Goal: Task Accomplishment & Management: Complete application form

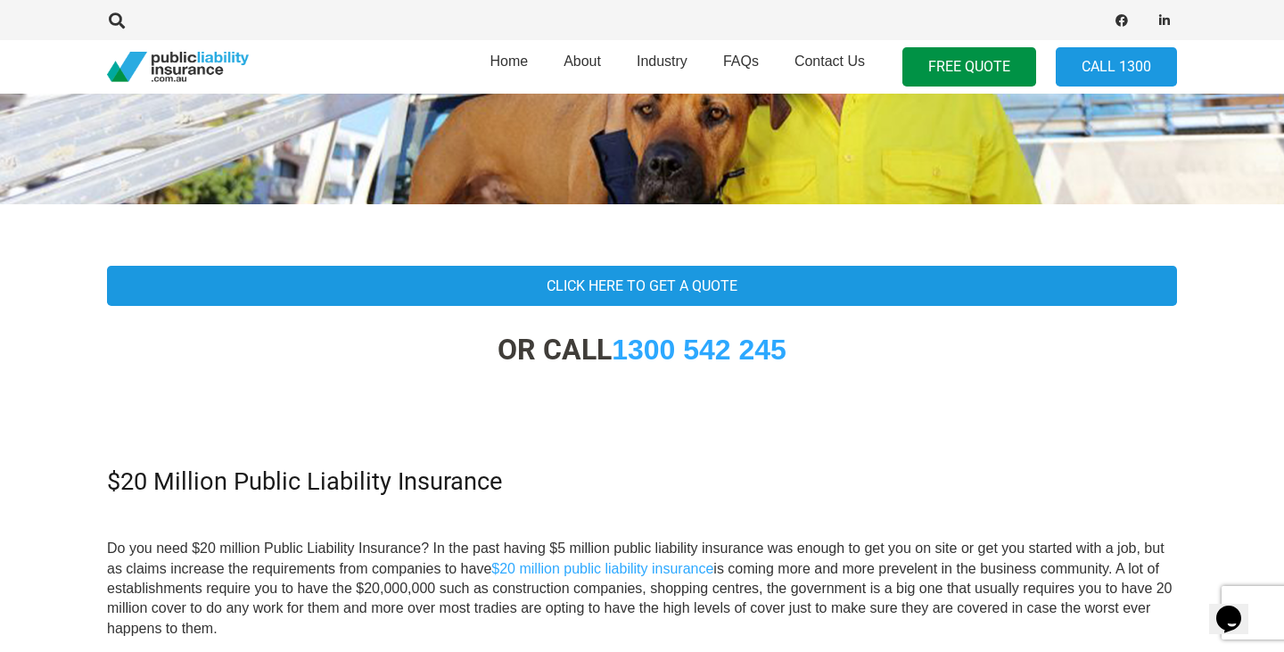
scroll to position [325, 0]
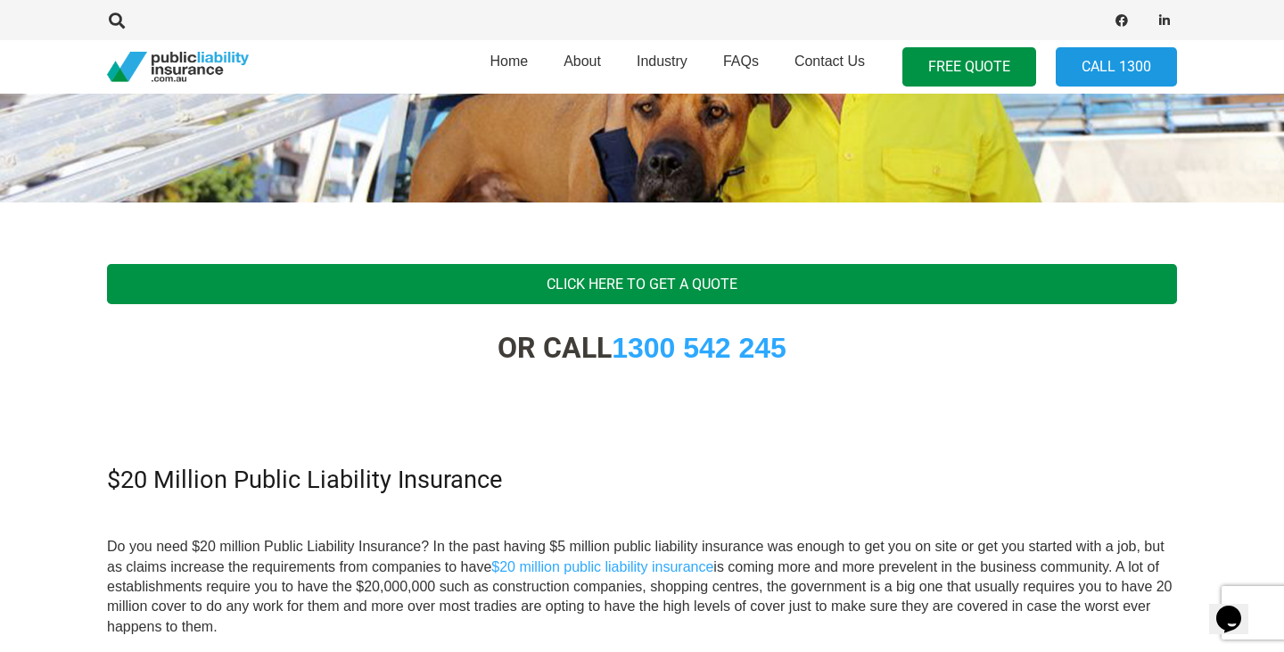
click at [733, 273] on link "Click Here To Get A Quote" at bounding box center [642, 284] width 1070 height 40
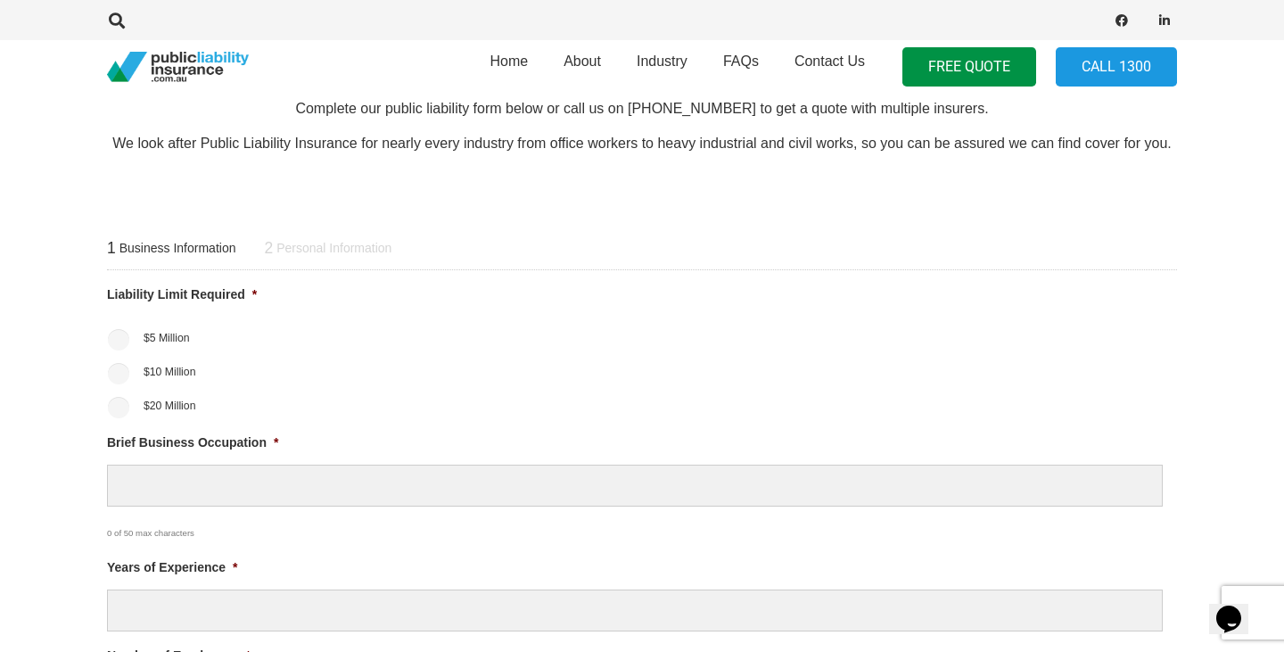
scroll to position [588, 0]
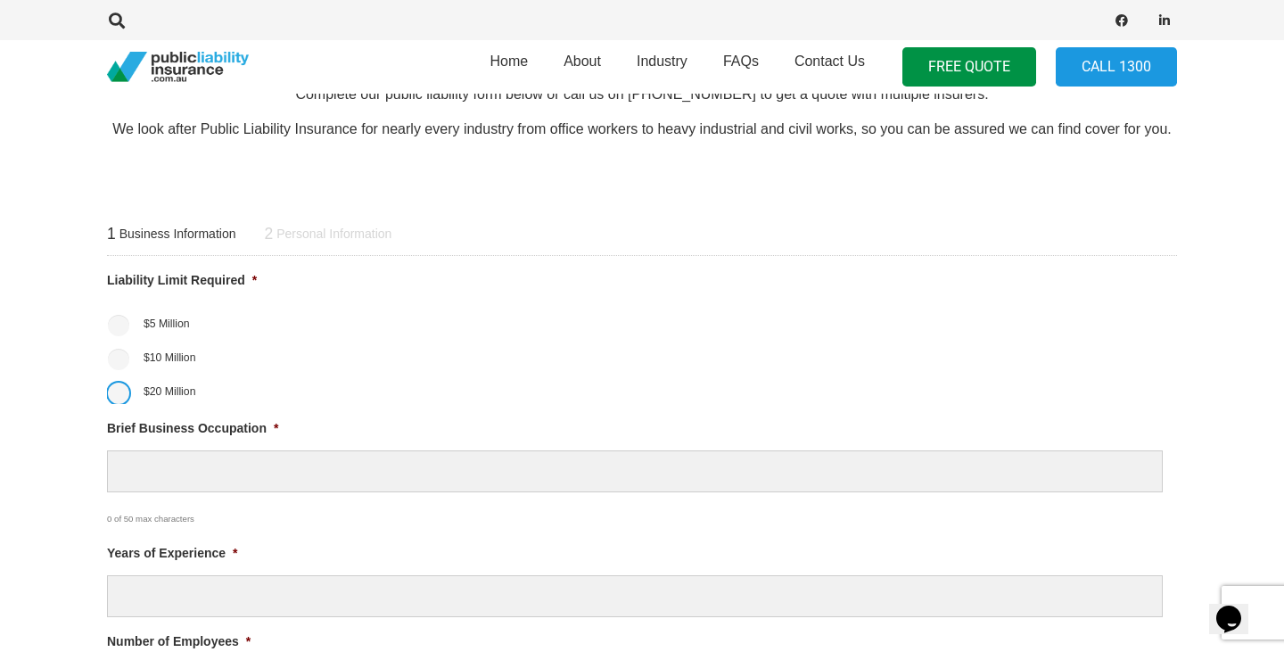
click at [113, 394] on input "$20 Million" at bounding box center [118, 393] width 21 height 21
radio input "true"
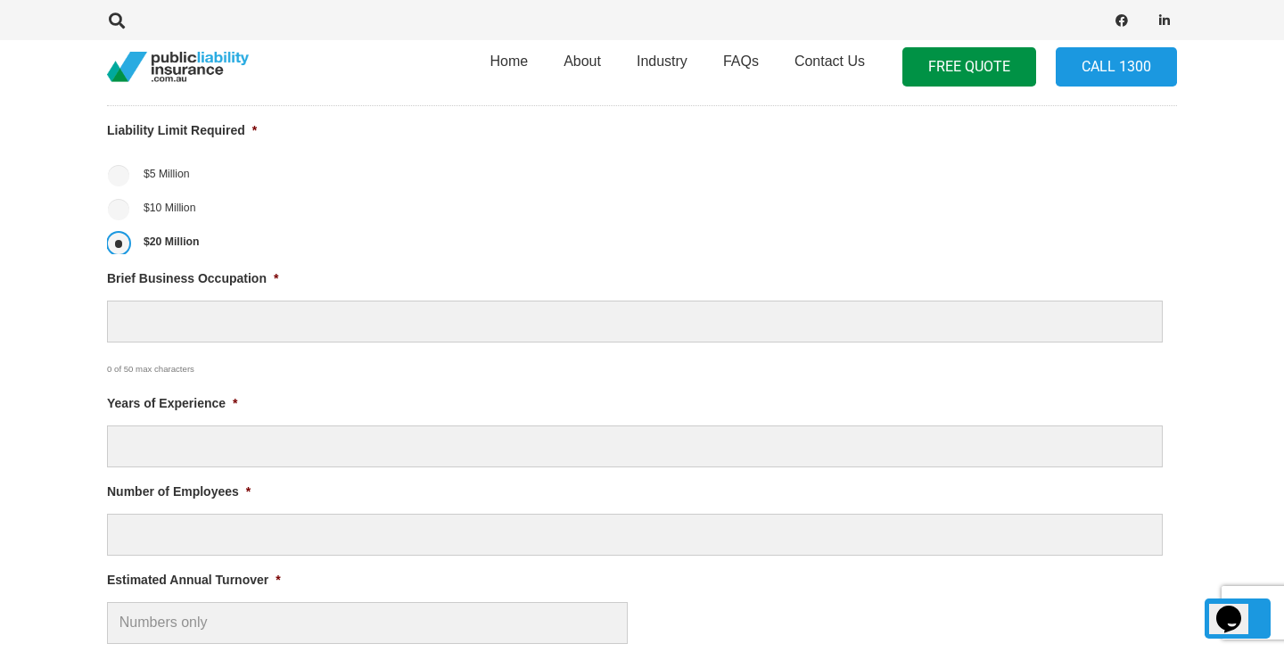
scroll to position [747, 0]
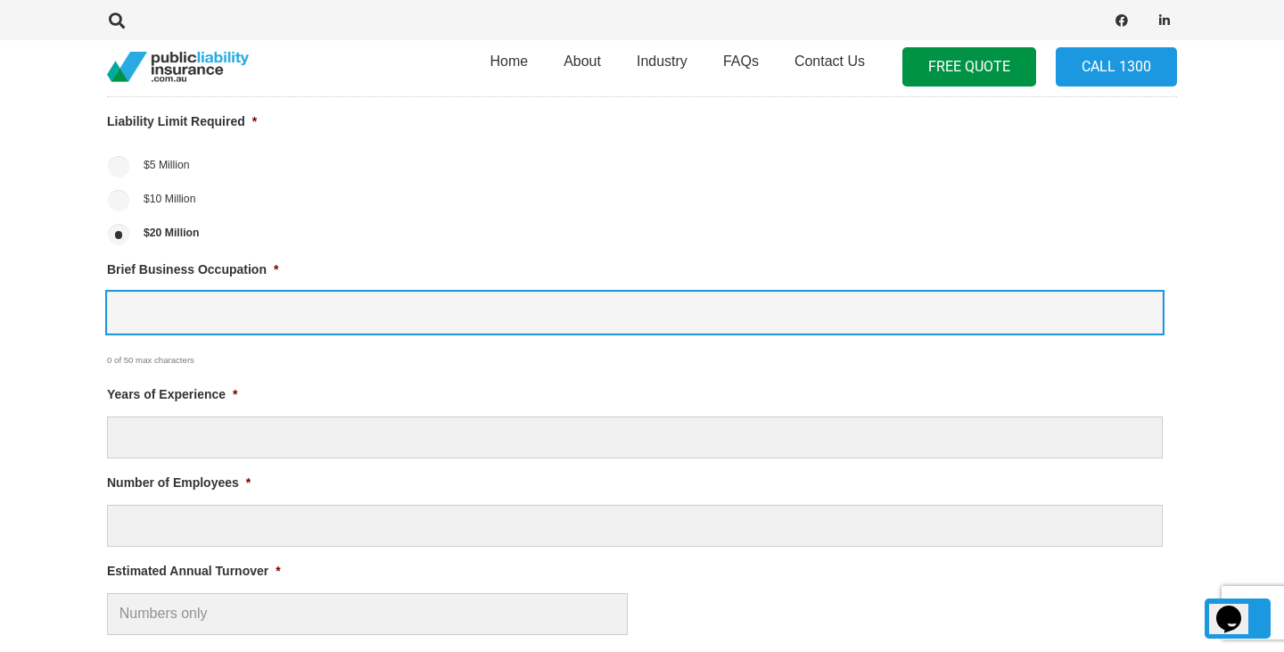
click at [177, 312] on input "Brief Business Occupation *" at bounding box center [635, 313] width 1056 height 42
type input "Incorporated organisation"
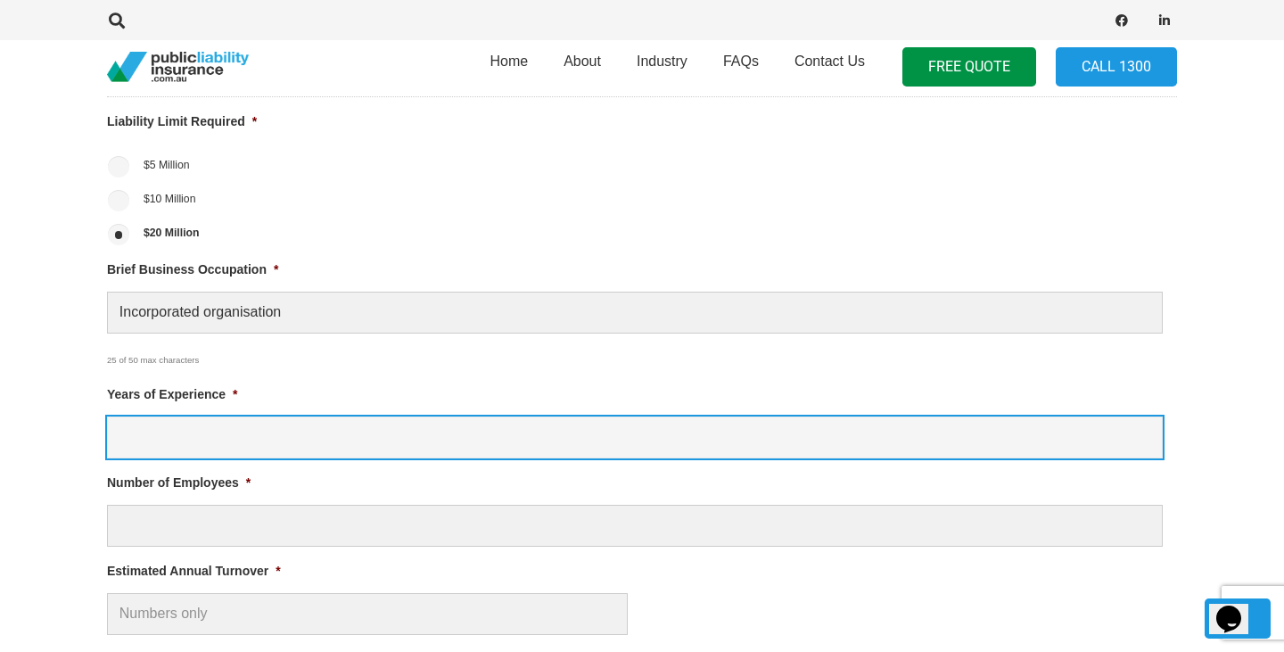
click at [168, 435] on input "Years of Experience *" at bounding box center [635, 437] width 1056 height 42
type input "9"
type input "8"
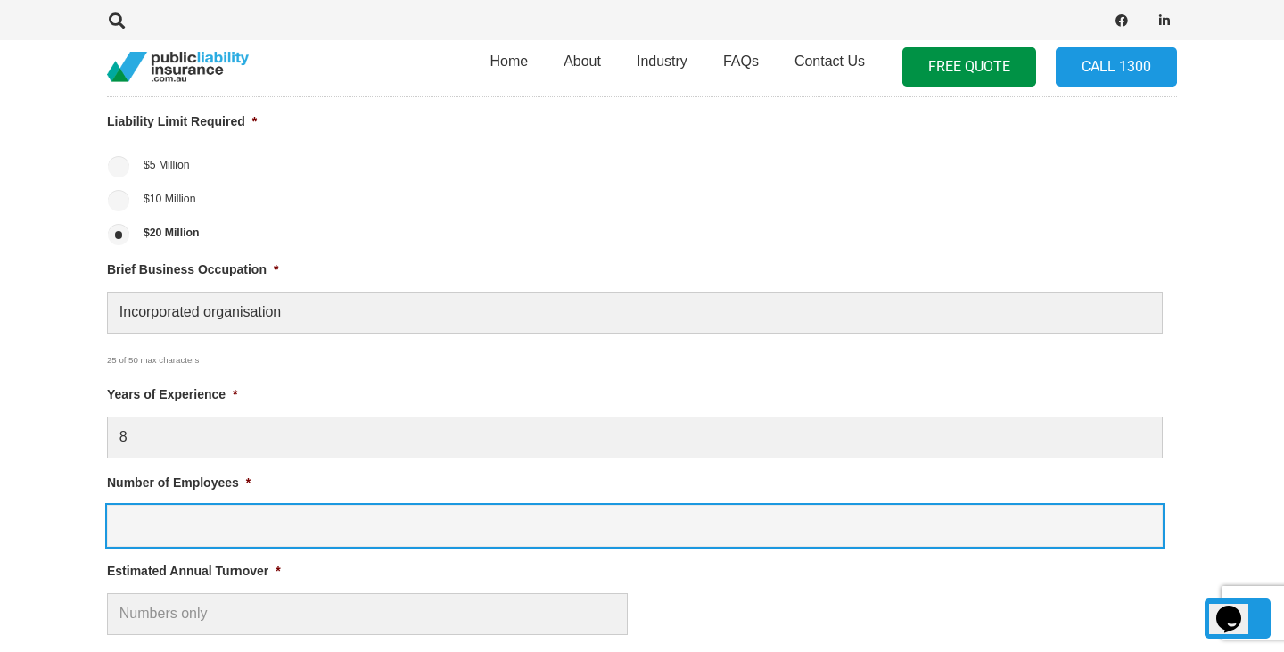
click at [239, 520] on input "Number of Employees *" at bounding box center [635, 526] width 1056 height 42
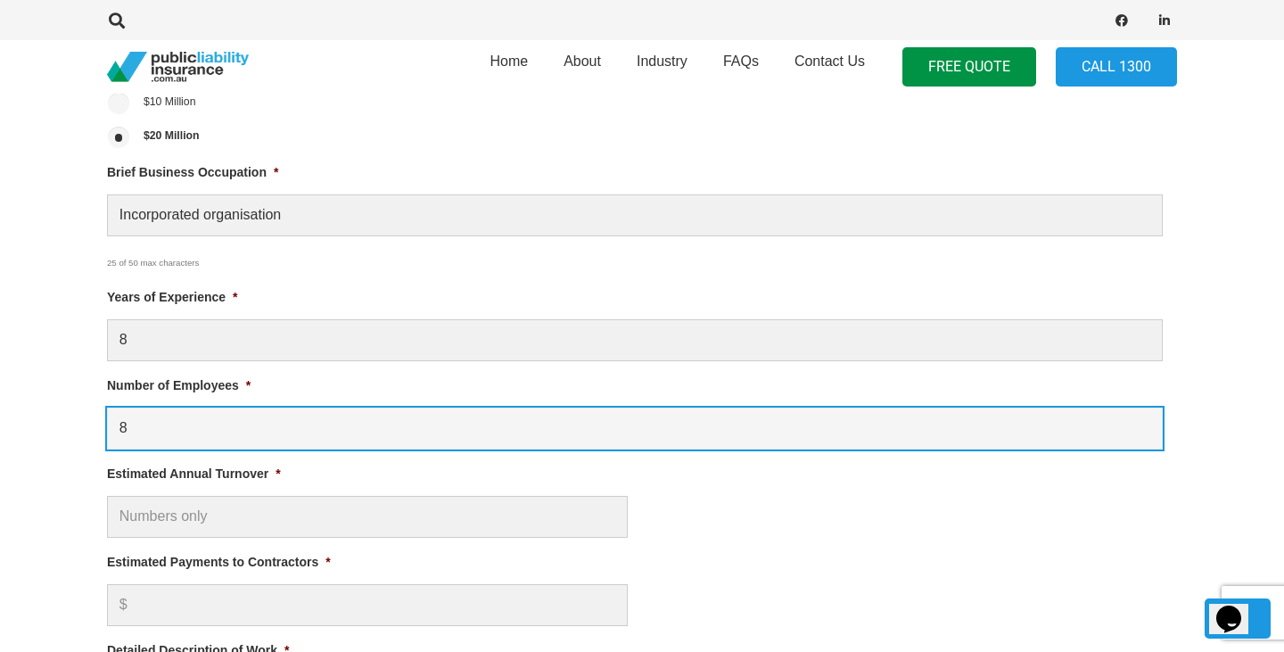
scroll to position [850, 0]
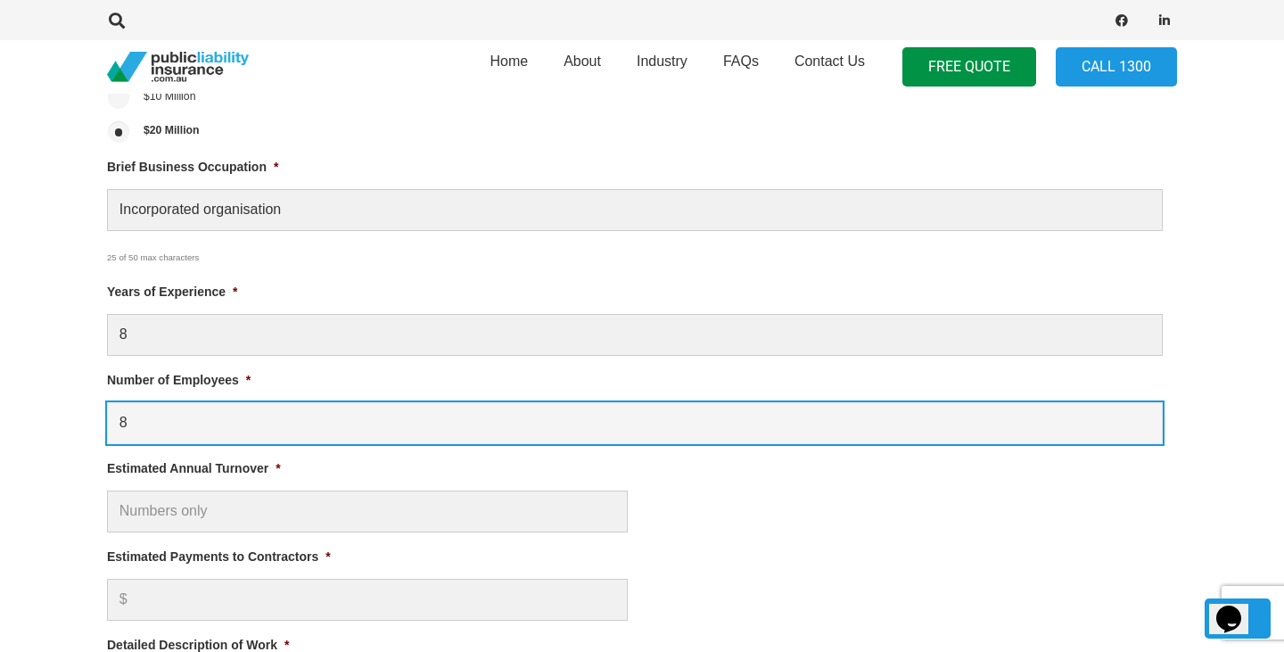
type input "8"
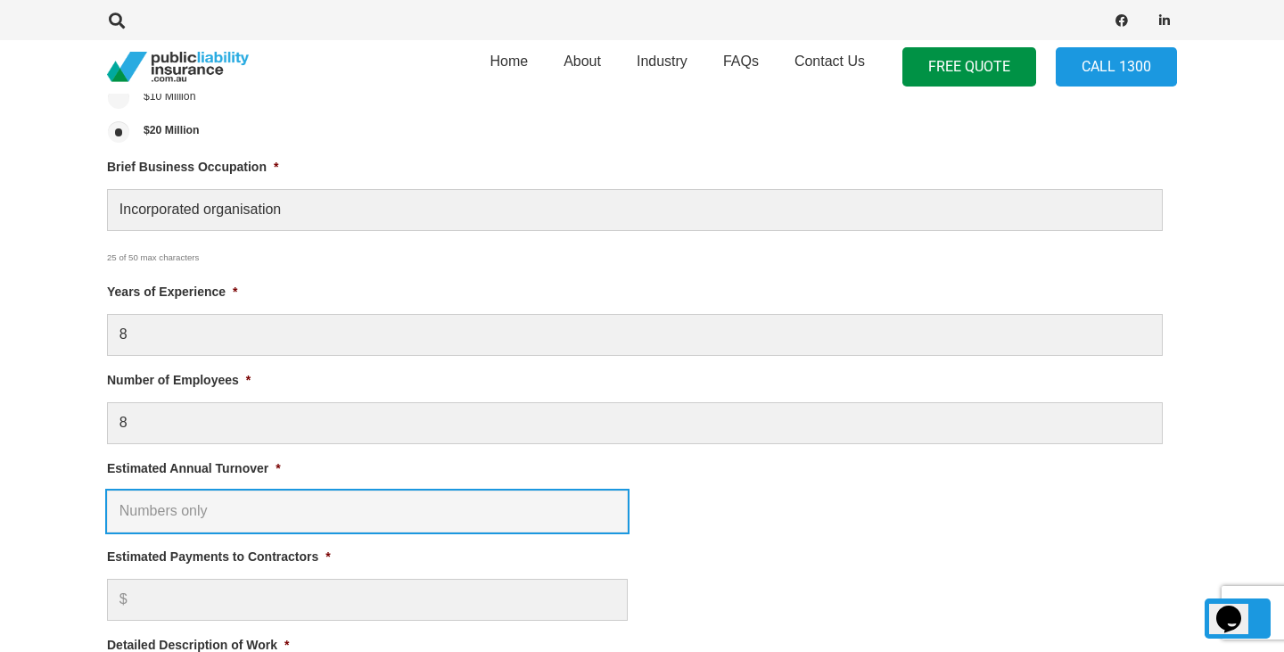
click at [235, 523] on input "Estimated Annual Turnover *" at bounding box center [367, 511] width 521 height 42
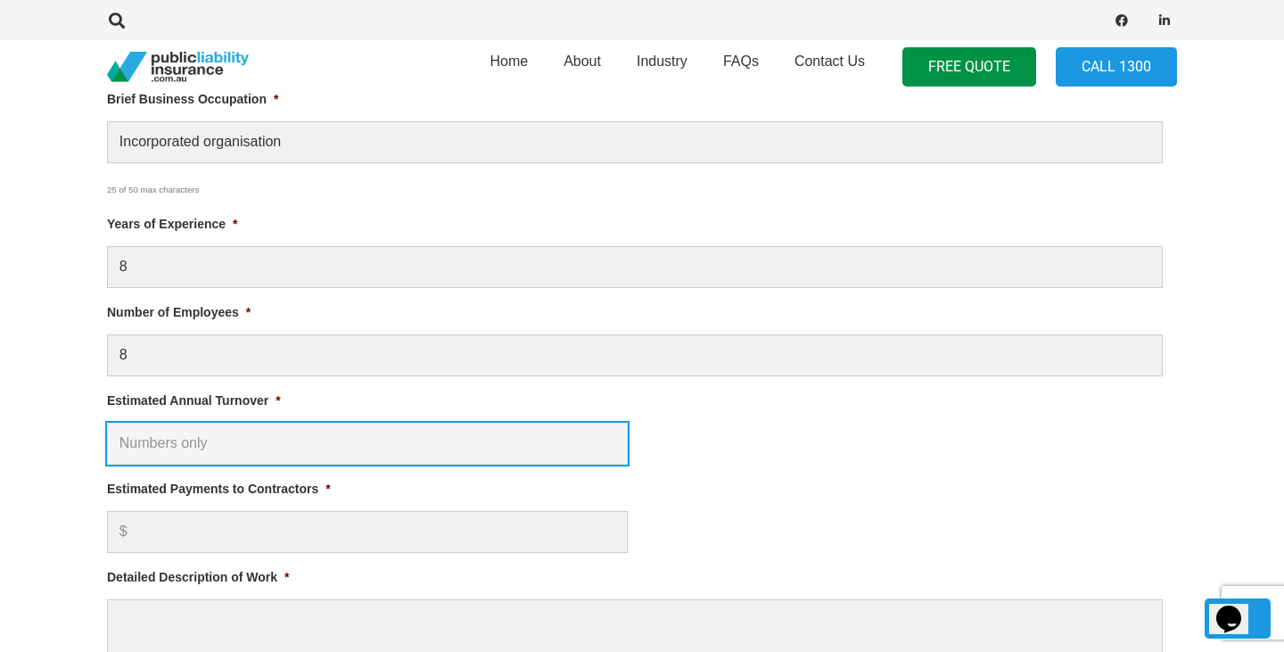
scroll to position [921, 0]
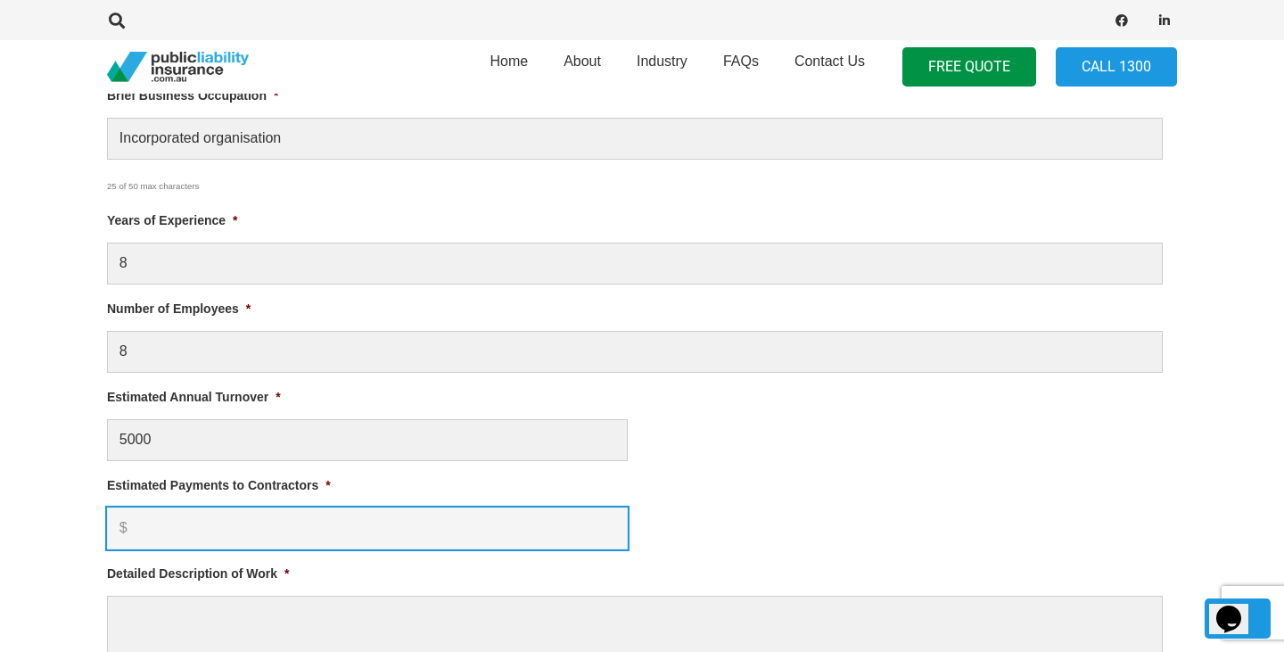
type input "$ 5,000.00"
click at [247, 534] on input "Estimated Payments to Contractors *" at bounding box center [367, 528] width 521 height 42
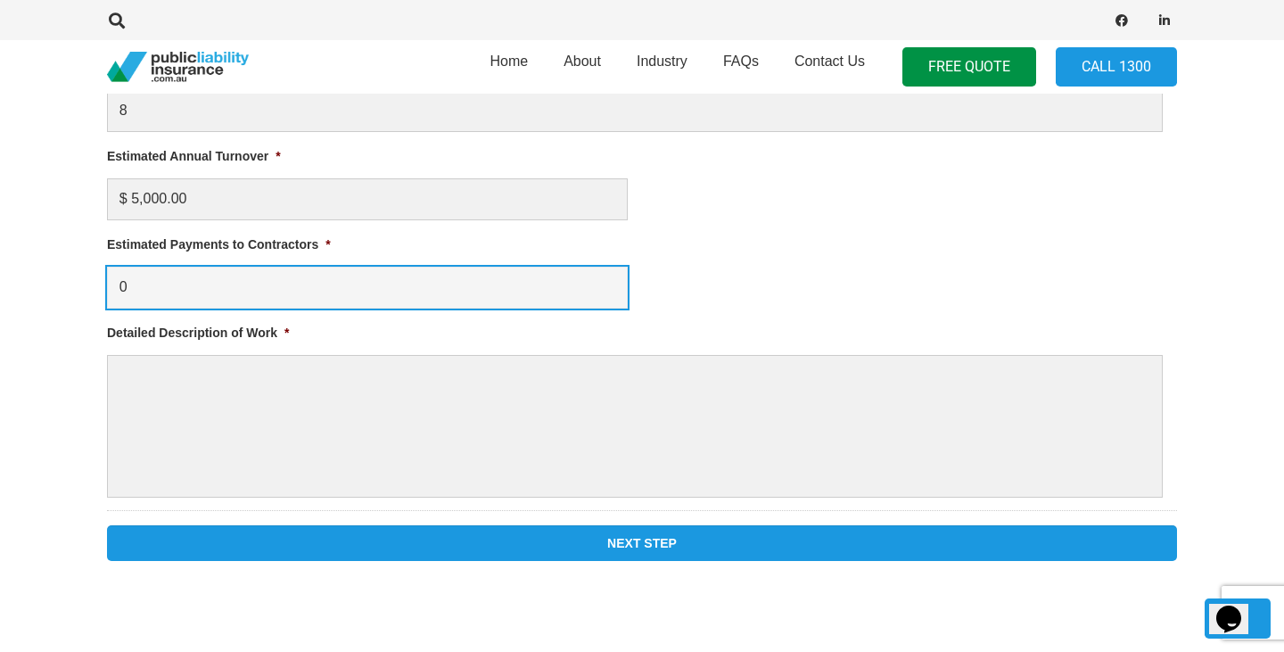
scroll to position [1168, 0]
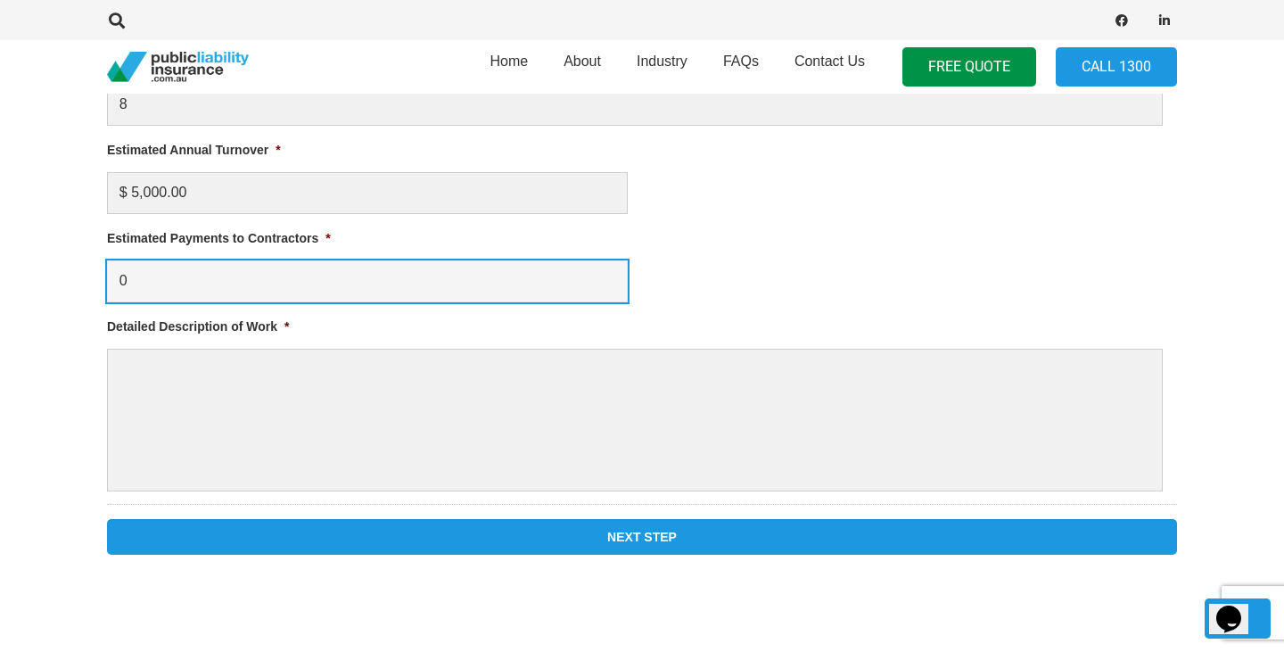
type input "0"
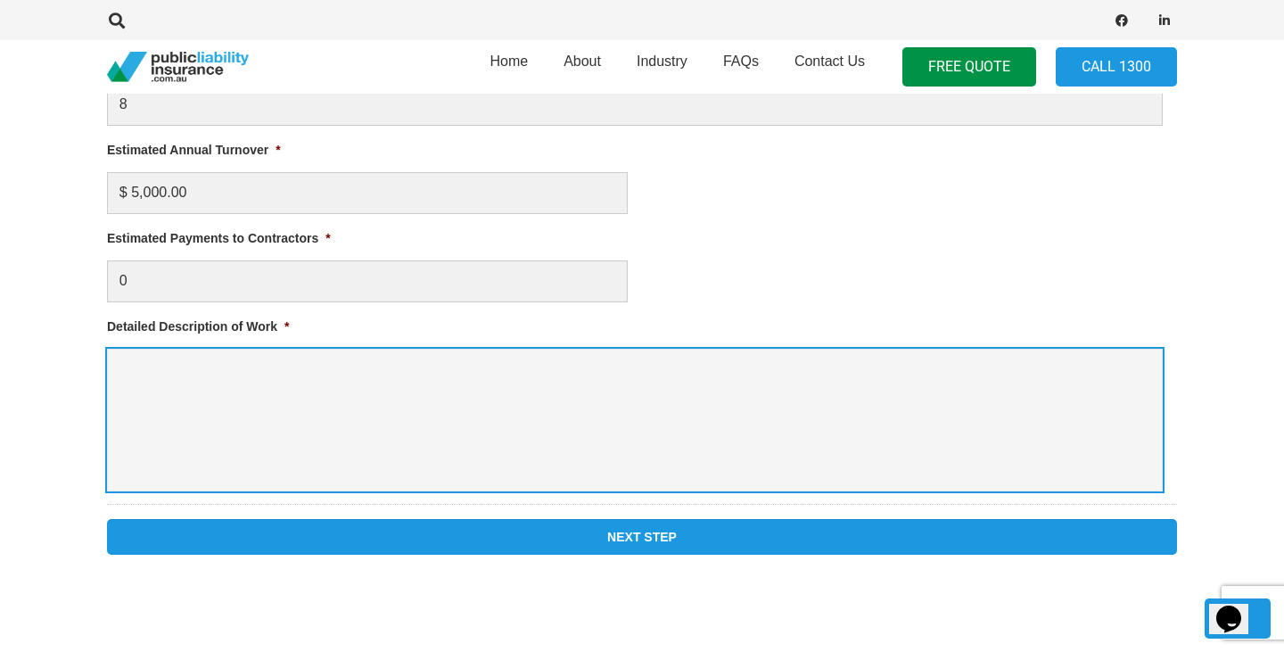
click at [267, 418] on textarea "Detailed Description of Work *" at bounding box center [635, 420] width 1056 height 143
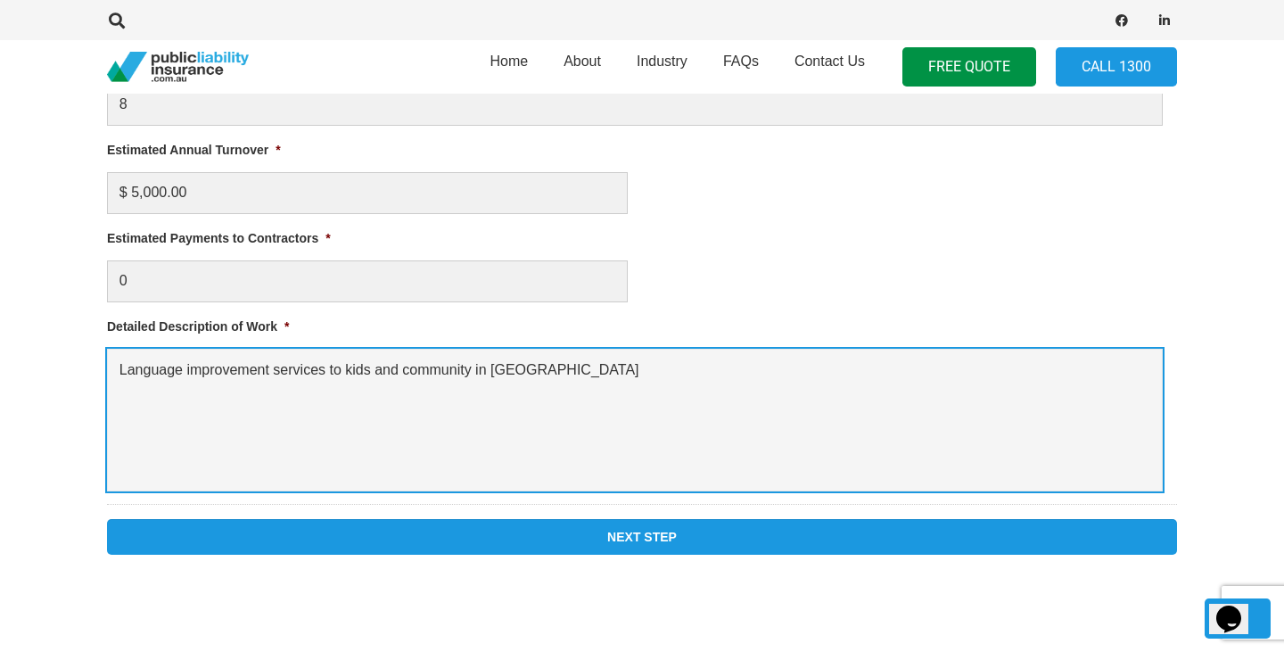
type textarea "Language improvement services to kids and community in [GEOGRAPHIC_DATA]"
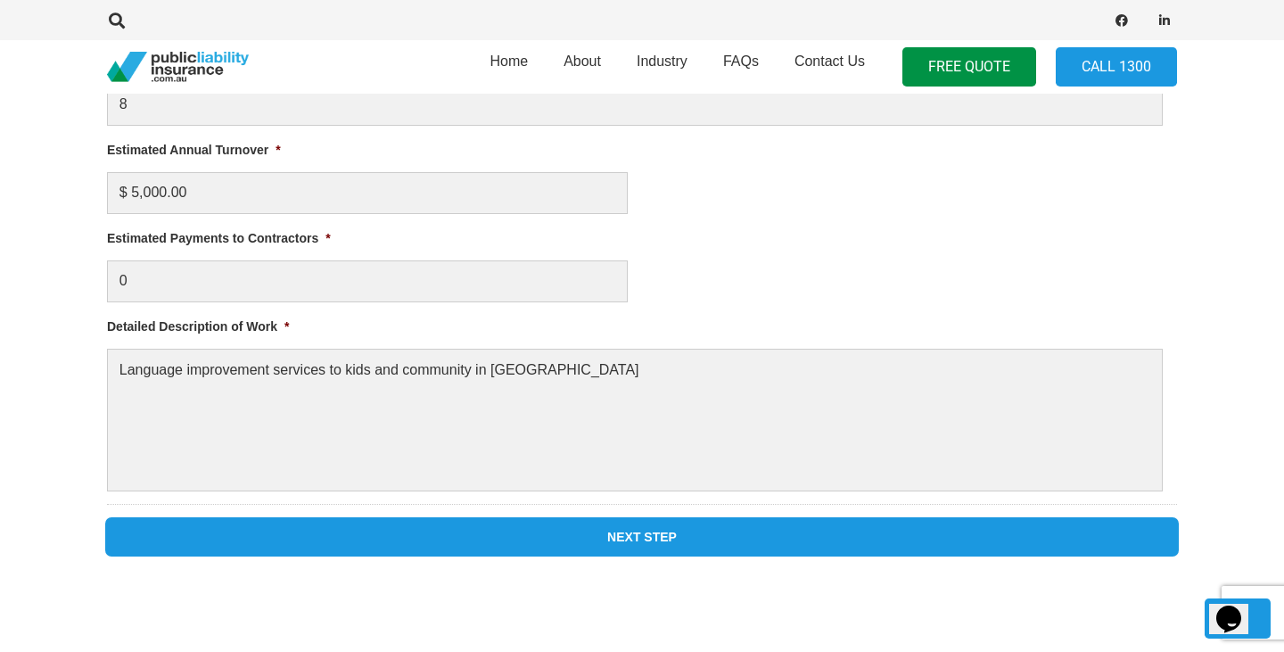
click at [457, 520] on input "Next Step" at bounding box center [642, 537] width 1070 height 36
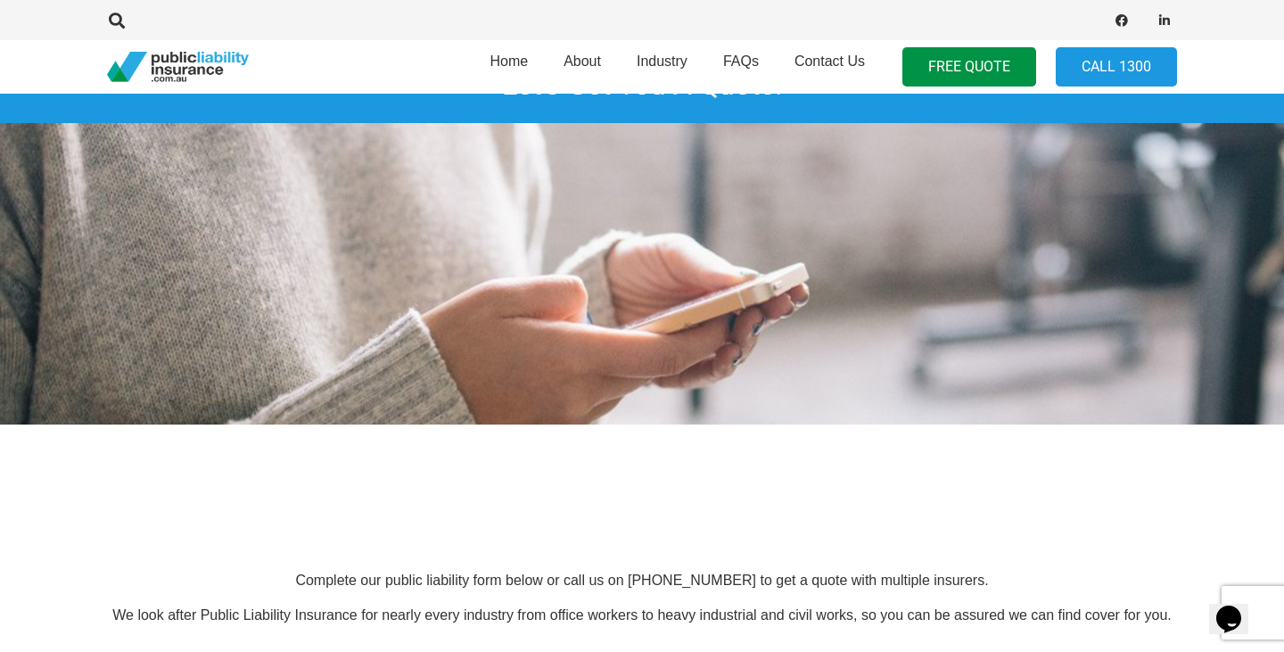
scroll to position [0, 0]
